Goal: Information Seeking & Learning: Check status

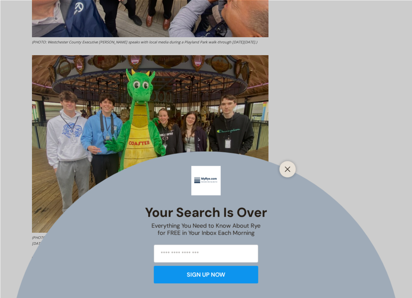
scroll to position [1458, 0]
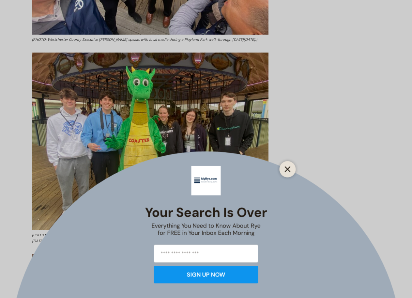
click at [285, 166] on icon "Close" at bounding box center [288, 169] width 6 height 6
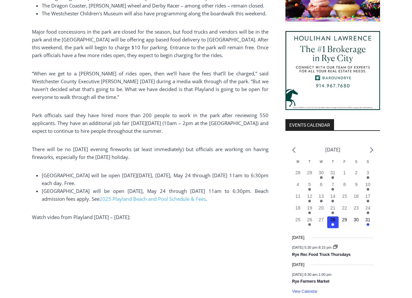
scroll to position [581, 0]
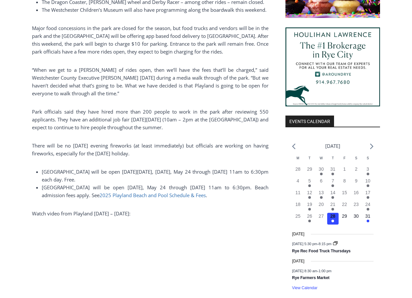
click at [149, 198] on span "2025 Playland Beach and Pool Schedule & Fees" at bounding box center [153, 195] width 106 height 7
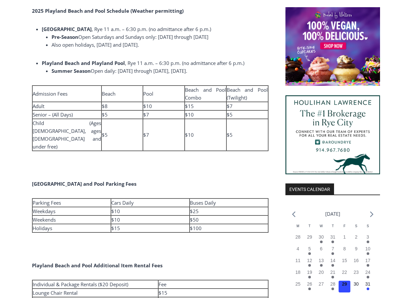
scroll to position [564, 0]
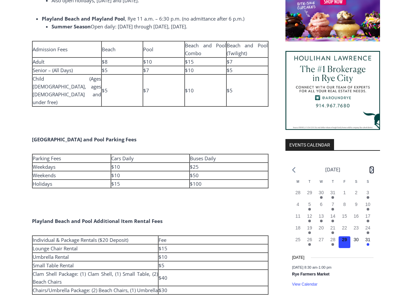
click at [373, 167] on icon "Next month" at bounding box center [372, 170] width 4 height 6
click at [372, 167] on icon "Next month" at bounding box center [372, 170] width 4 height 6
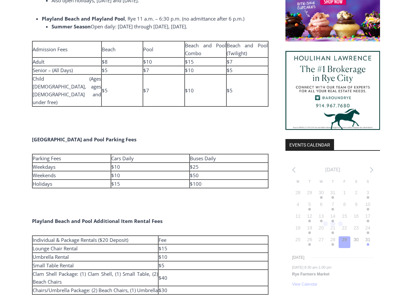
click at [372, 166] on div "Loading view." at bounding box center [333, 227] width 95 height 136
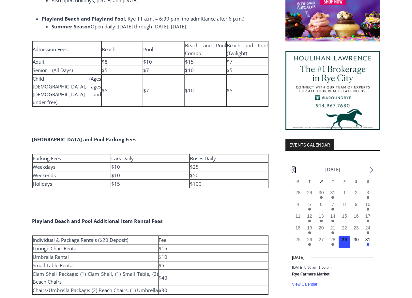
click at [294, 169] on icon "Previous month" at bounding box center [294, 170] width 4 height 6
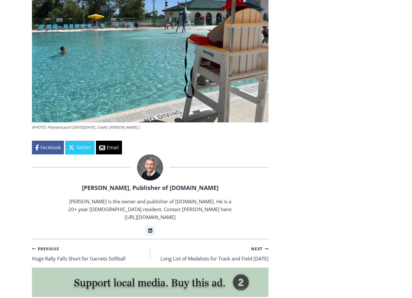
scroll to position [939, 0]
